Goal: Complete application form

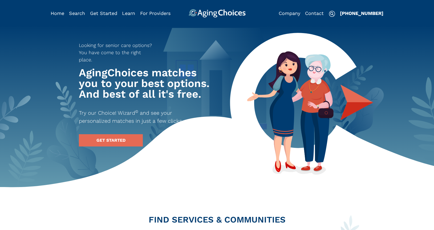
type input "[PERSON_NAME]"
type input "[EMAIL_ADDRESS][DOMAIN_NAME]"
click at [333, 9] on img "Popover trigger" at bounding box center [334, 13] width 13 height 13
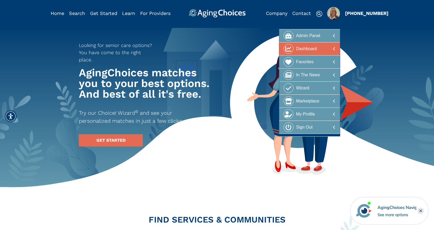
click at [321, 44] on div at bounding box center [310, 49] width 52 height 10
